Goal: Find specific page/section: Find specific page/section

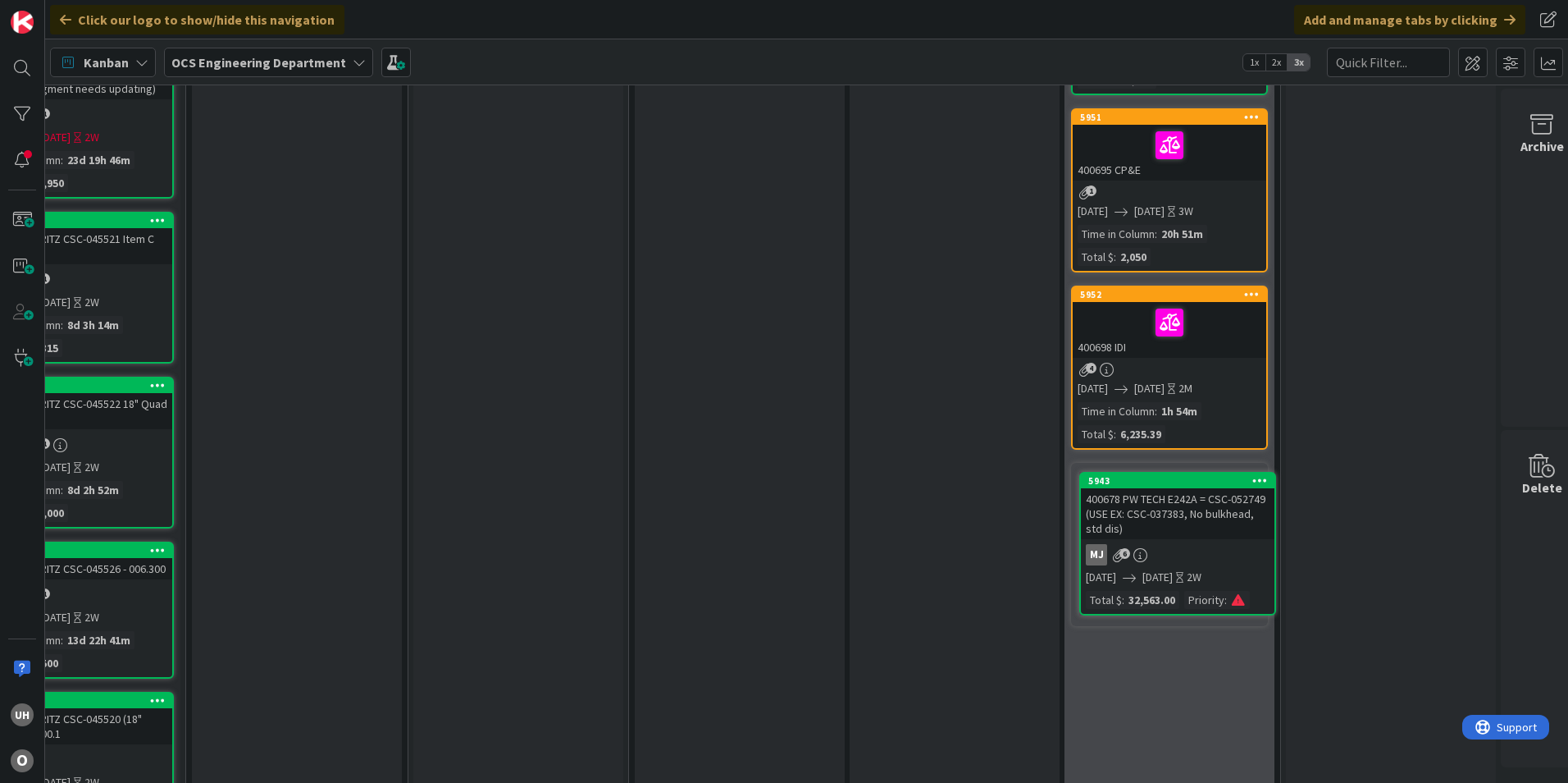
scroll to position [516, 1396]
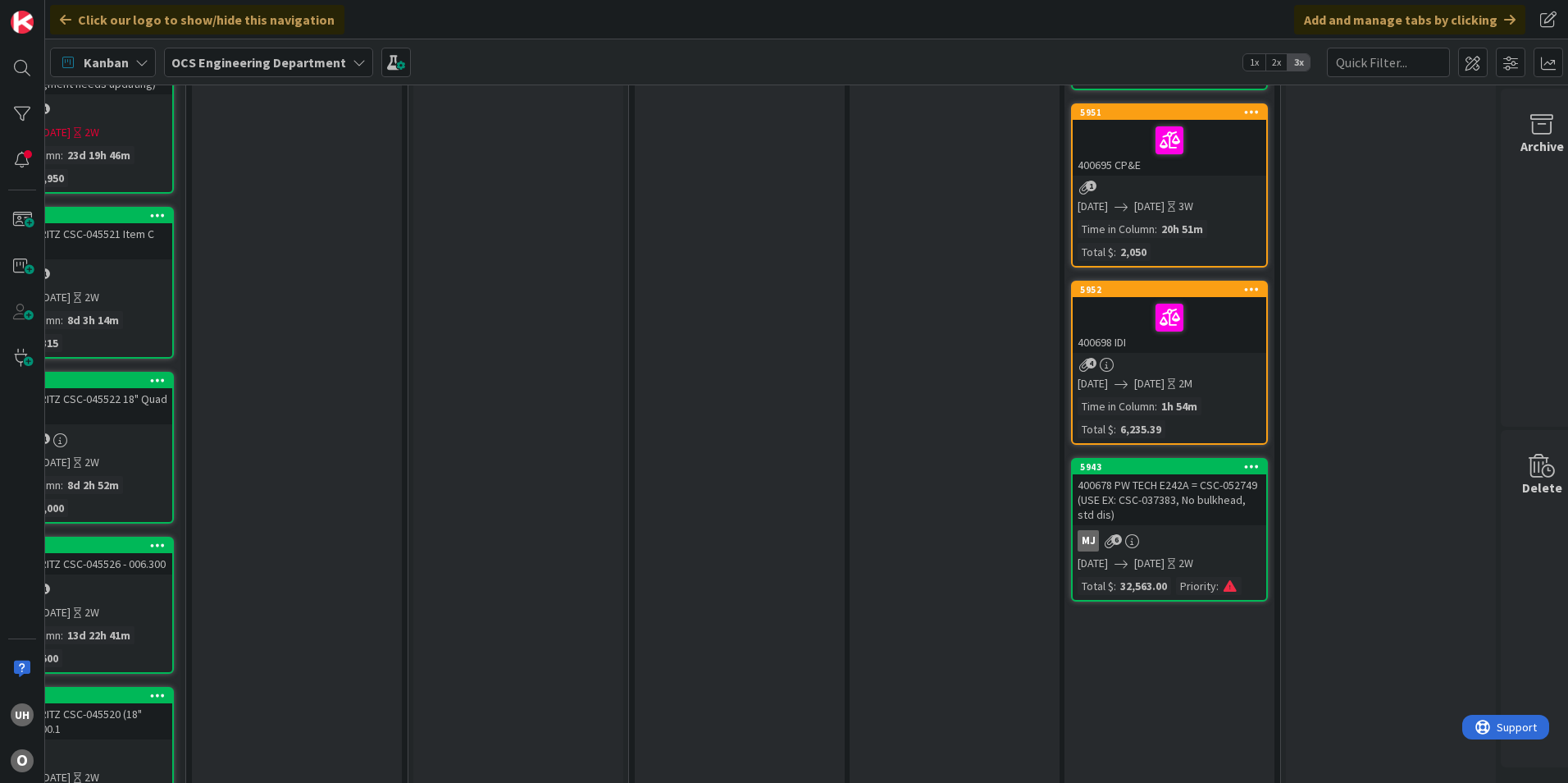
click at [1179, 516] on div "400678 PW TECH E242A = CSC-052749 (USE EX: CSC-037383, No bulkhead, std dis)" at bounding box center [1170, 499] width 194 height 51
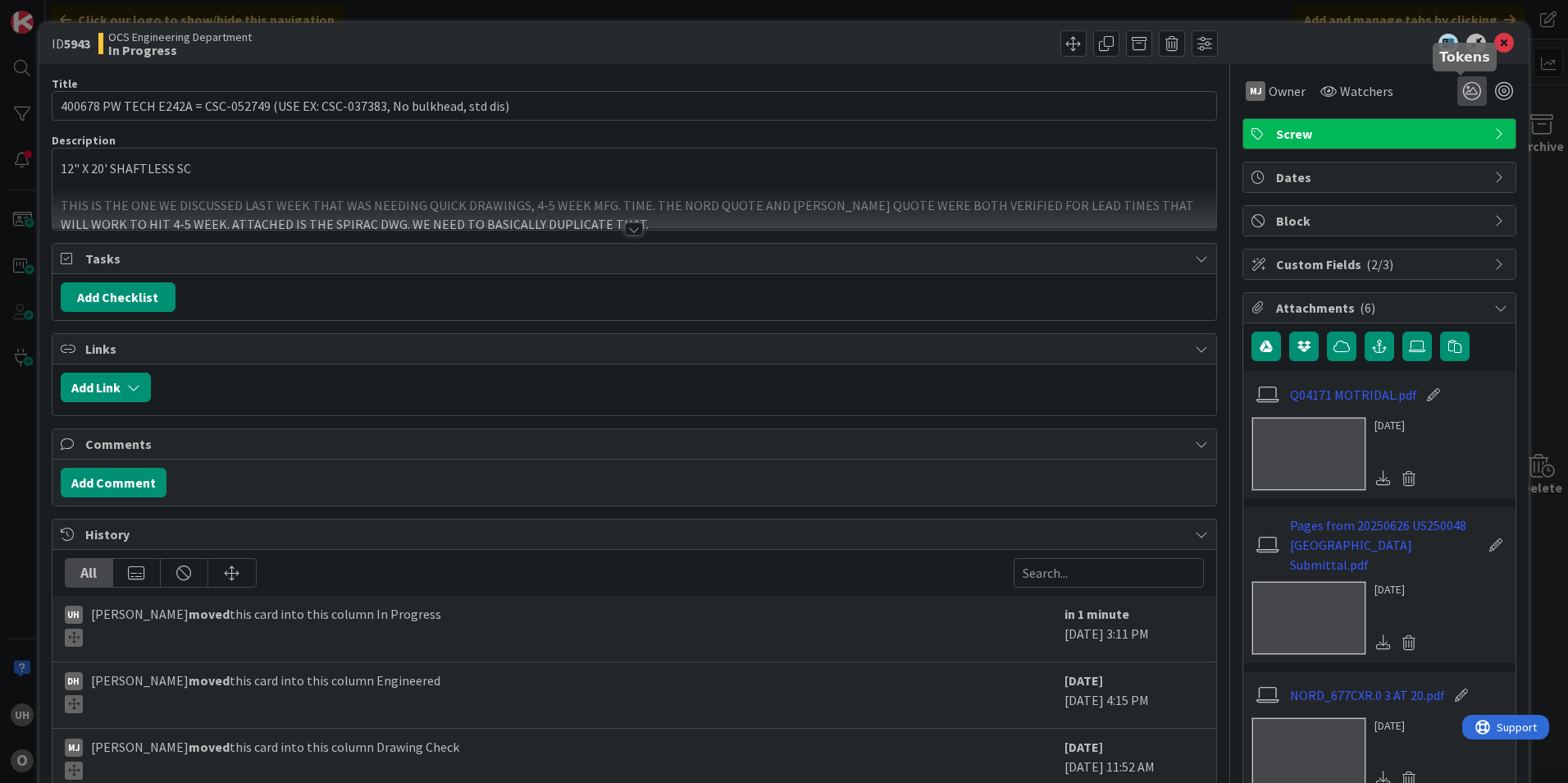
click at [1458, 92] on icon at bounding box center [1473, 91] width 30 height 30
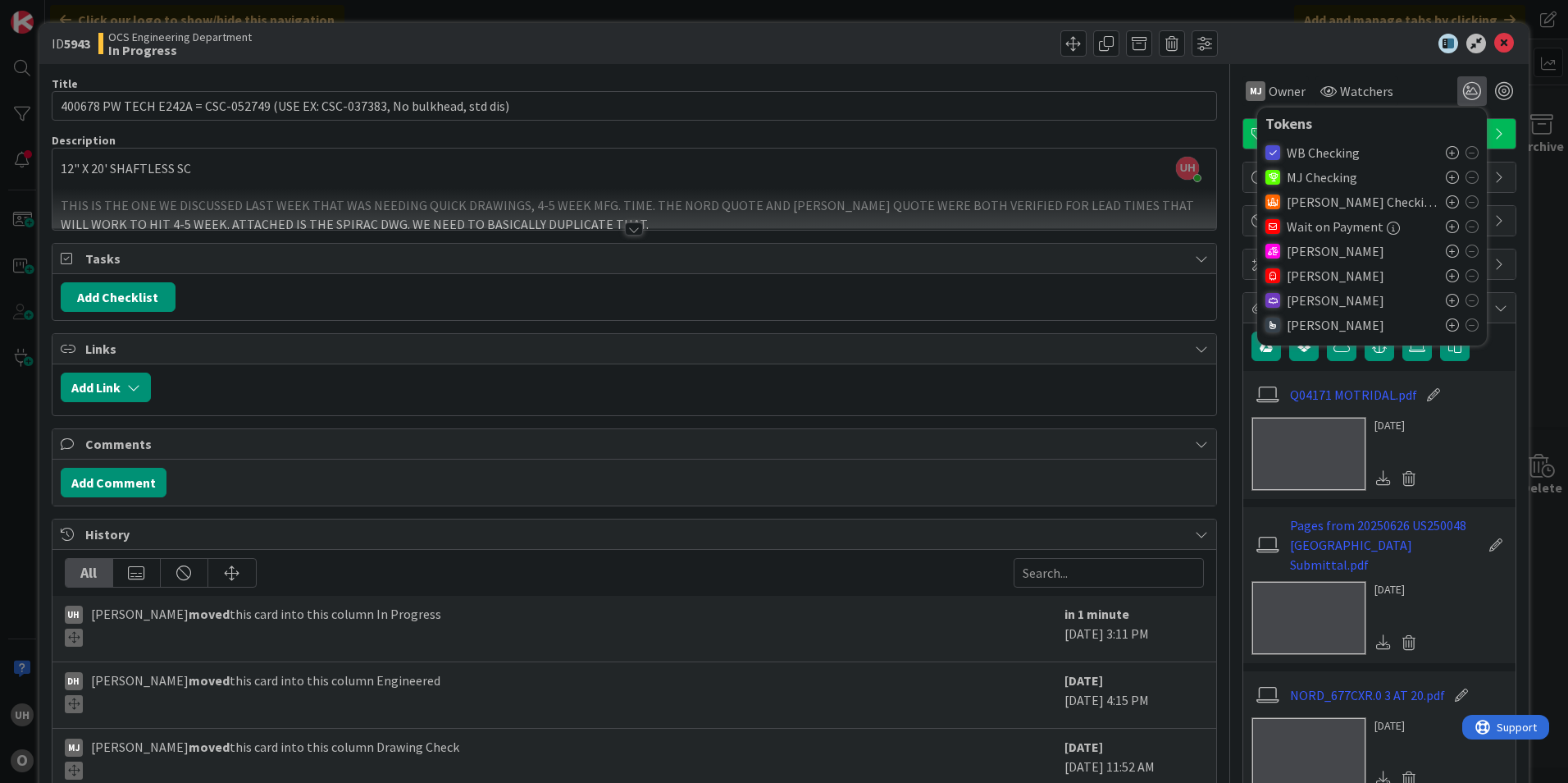
click at [1446, 278] on icon at bounding box center [1453, 276] width 13 height 13
click at [1484, 31] on div "ID 5943 OCS Engineering Department In Progress" at bounding box center [784, 44] width 1489 height 41
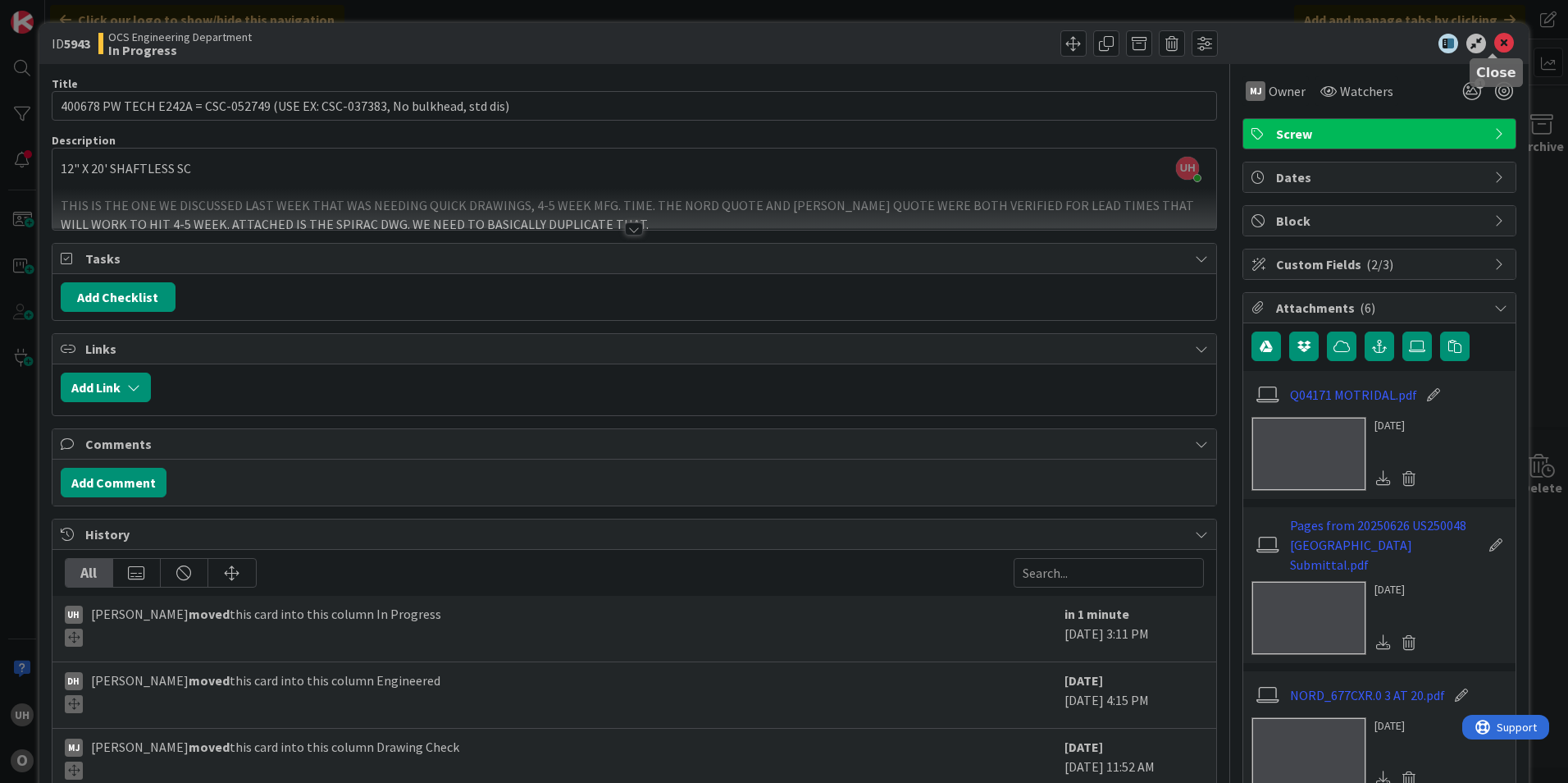
click at [1494, 39] on icon at bounding box center [1504, 44] width 20 height 20
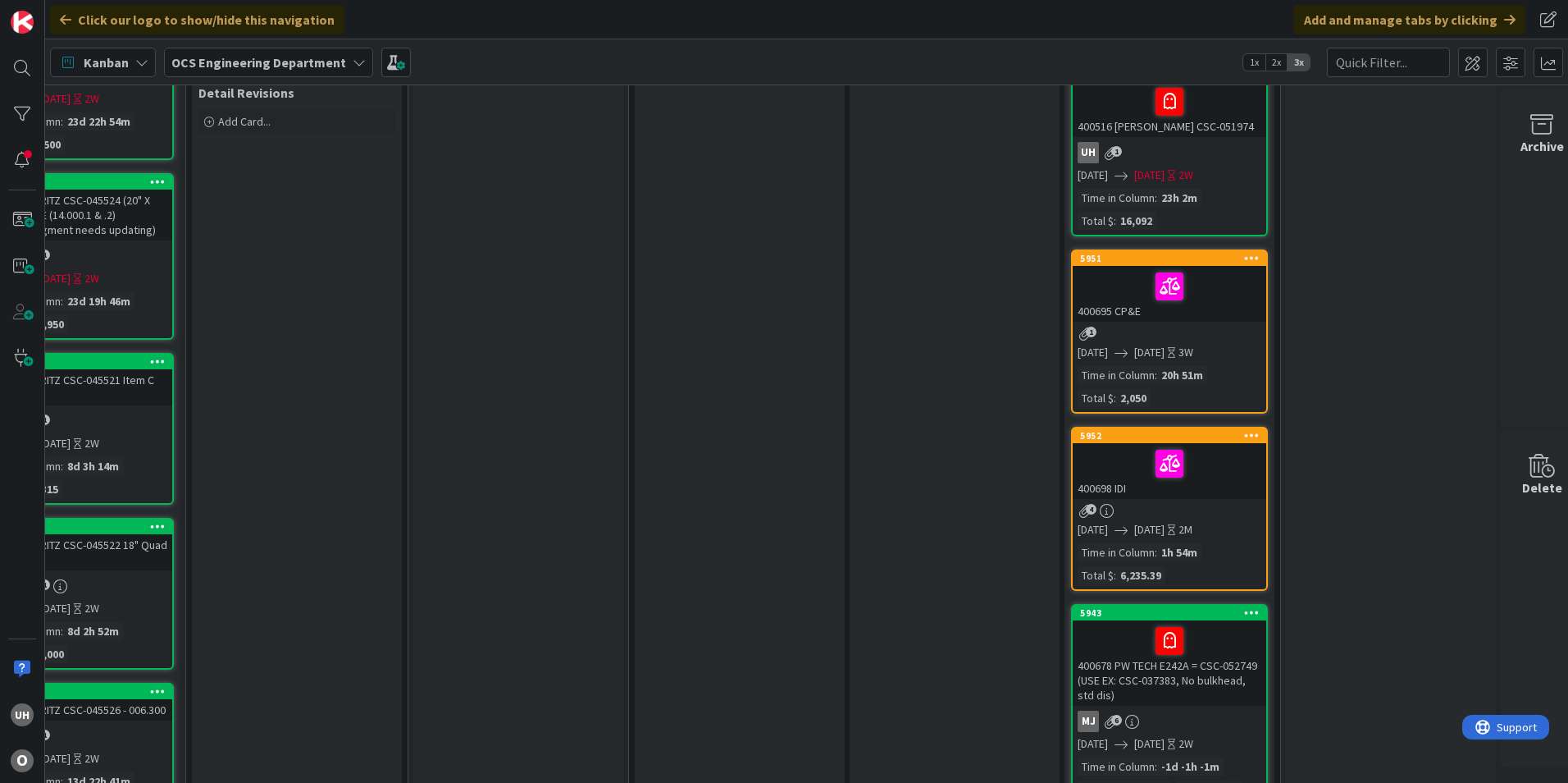
scroll to position [574, 1396]
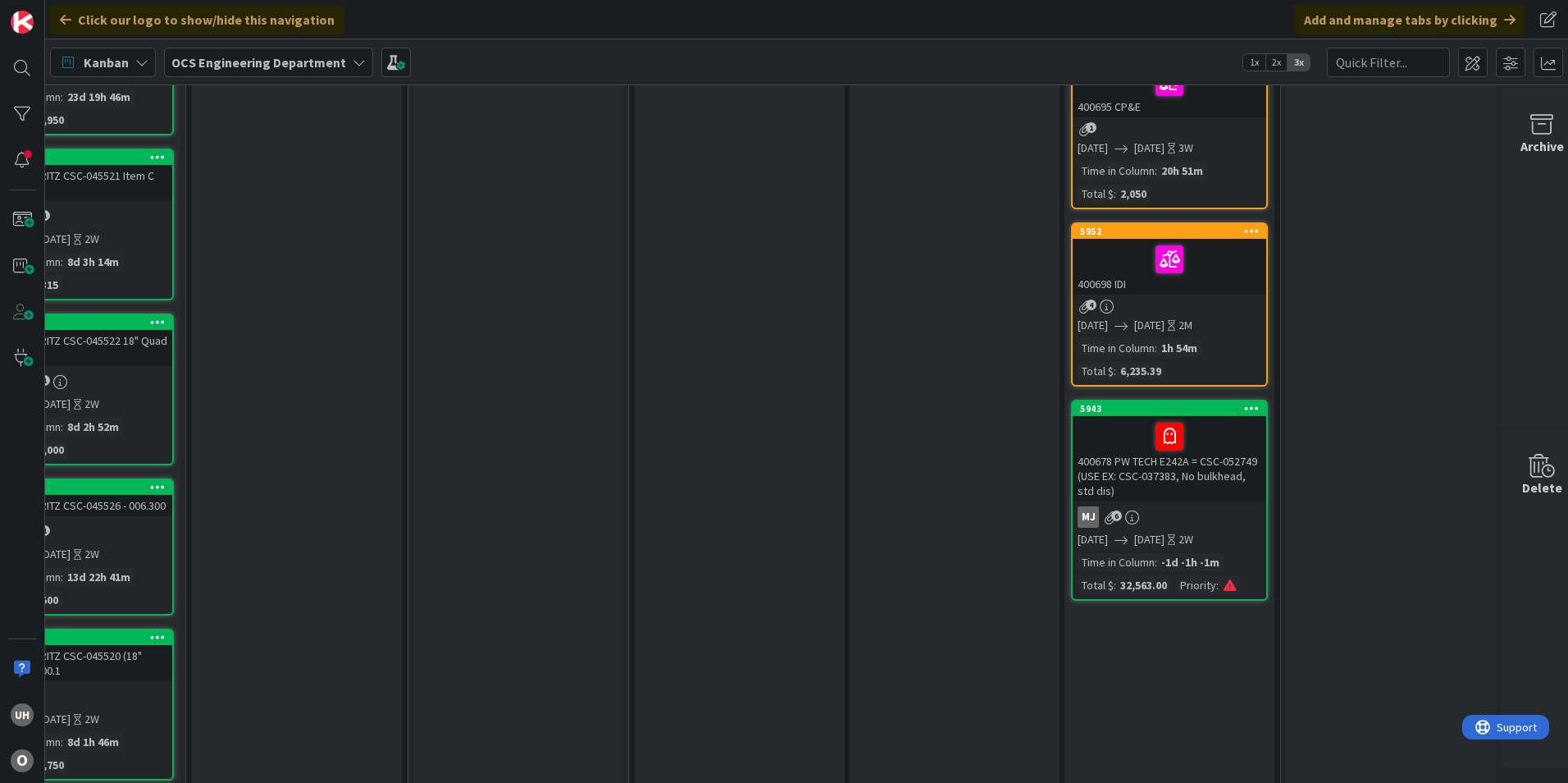
click at [1115, 431] on div at bounding box center [1170, 437] width 184 height 35
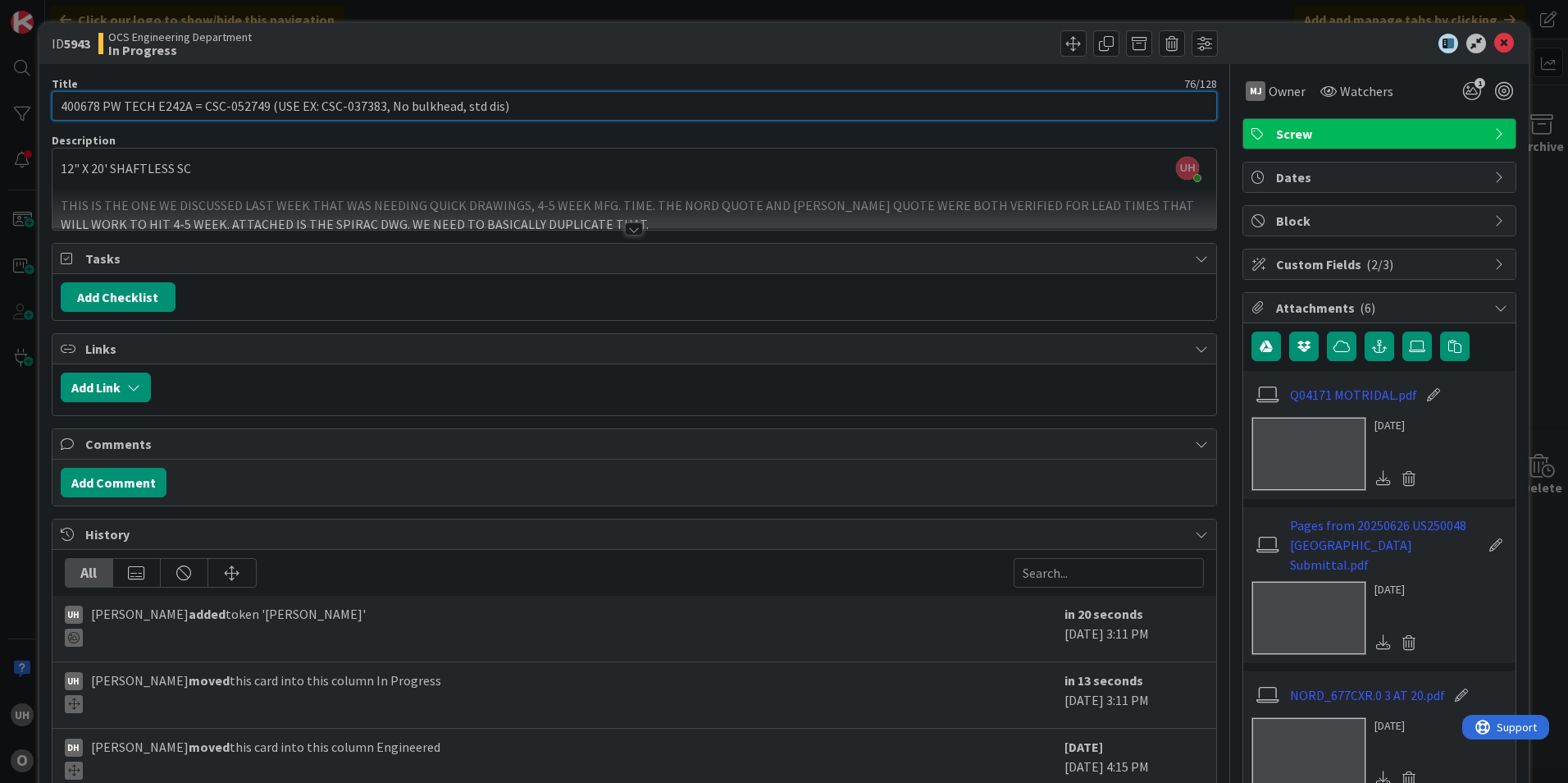
drag, startPoint x: 205, startPoint y: 110, endPoint x: 217, endPoint y: 110, distance: 12.0
click at [217, 110] on input "400678 PW TECH E242A = CSC-052749 (USE EX: CSC-037383, No bulkhead, std dis)" at bounding box center [634, 106] width 1165 height 30
click at [504, 111] on input "400678 PW TECH E242A = CSC-052749 (USE EX: CSC-037383, No bulkhead, std dis)" at bounding box center [634, 106] width 1165 height 30
drag, startPoint x: 209, startPoint y: 108, endPoint x: 253, endPoint y: 108, distance: 44.0
click at [253, 108] on input "400678 PW TECH E242A = CSC-052749" at bounding box center [634, 106] width 1165 height 30
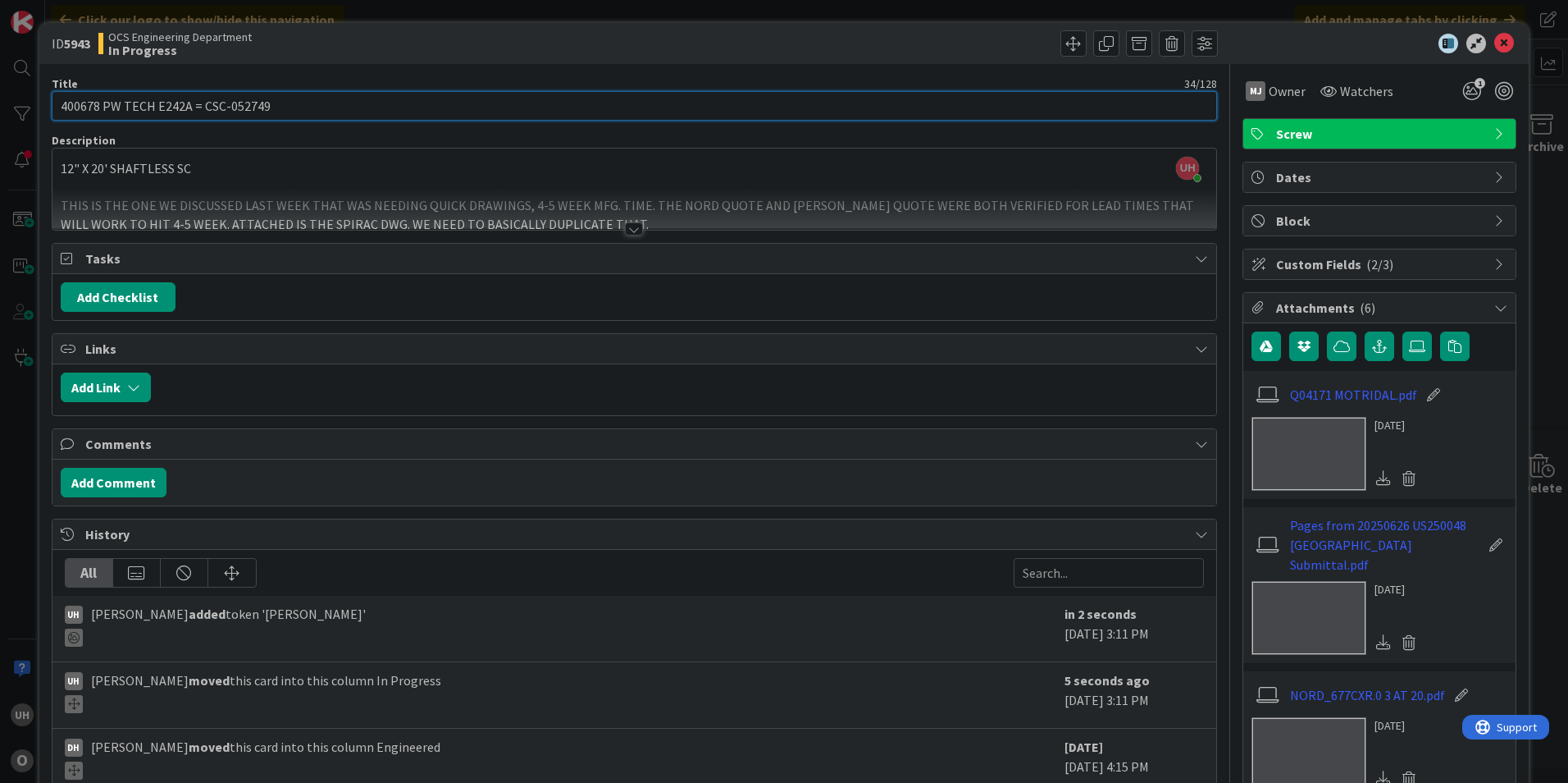
click at [214, 105] on input "400678 PW TECH E242A = CSC-052749" at bounding box center [634, 106] width 1165 height 30
drag, startPoint x: 198, startPoint y: 105, endPoint x: 285, endPoint y: 106, distance: 87.0
click at [285, 106] on input "400678 PW TECH E242A = CSC-052749" at bounding box center [634, 106] width 1165 height 30
type input "400678 PW TECH E242A = CSC-052749"
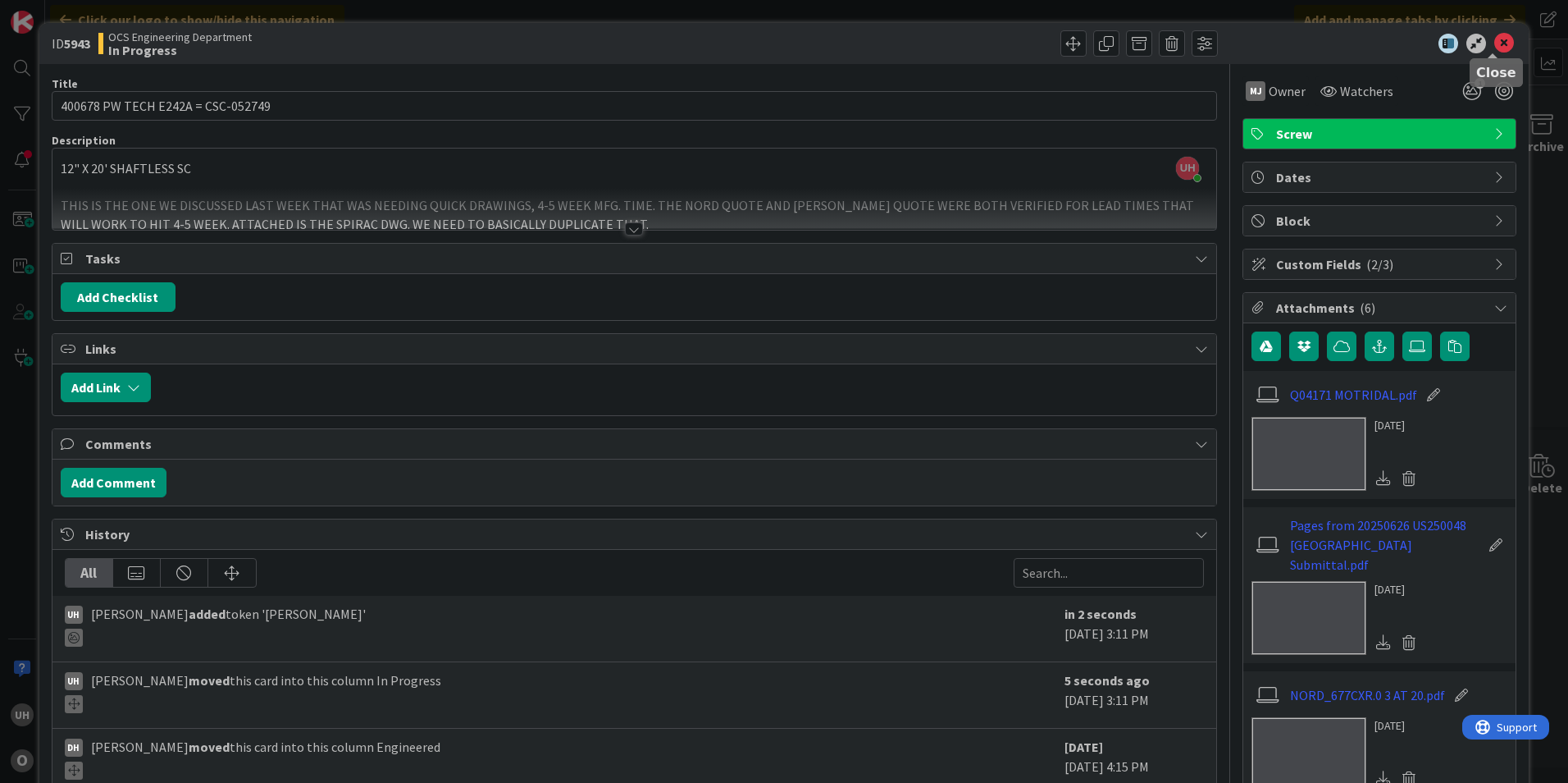
click at [1494, 37] on icon at bounding box center [1504, 44] width 20 height 20
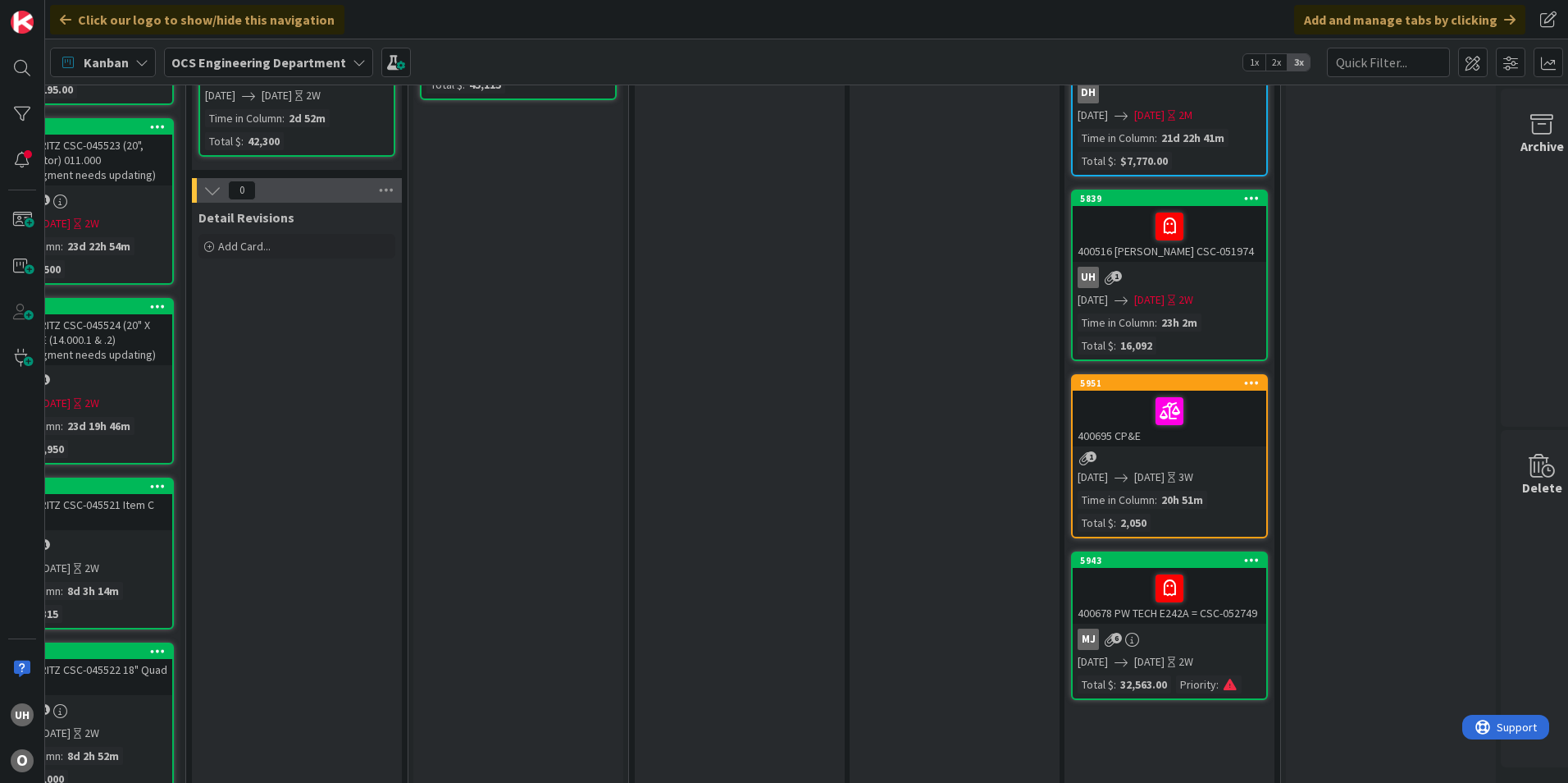
scroll to position [246, 1396]
